Goal: Information Seeking & Learning: Understand process/instructions

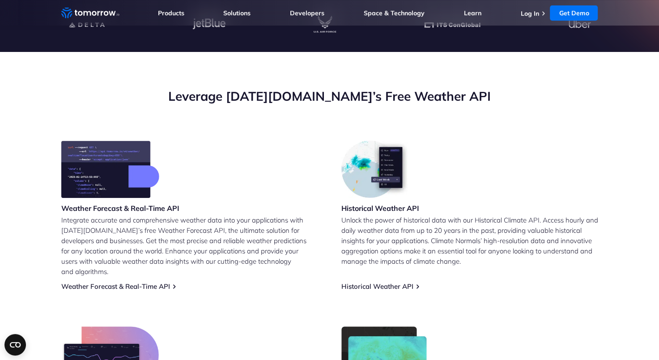
scroll to position [270, 0]
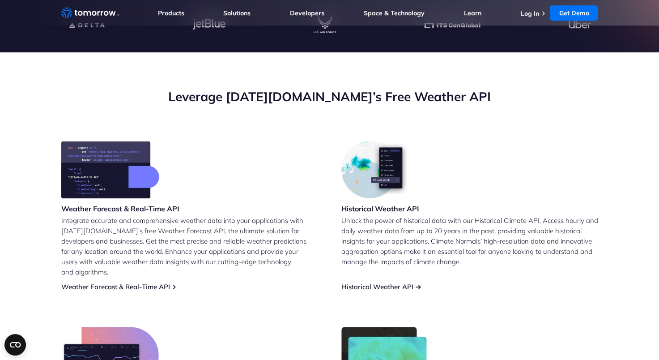
click at [377, 282] on link "Historical Weather API" at bounding box center [377, 286] width 72 height 8
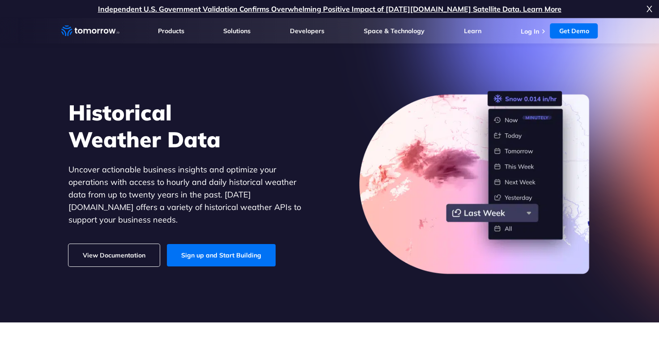
scroll to position [54, 0]
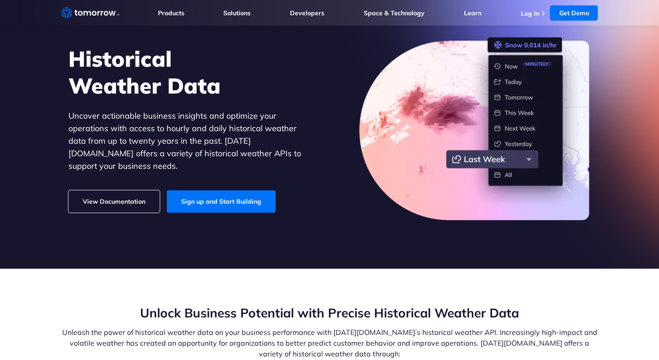
click at [124, 190] on link "View Documentation" at bounding box center [113, 201] width 91 height 22
